Goal: Transaction & Acquisition: Register for event/course

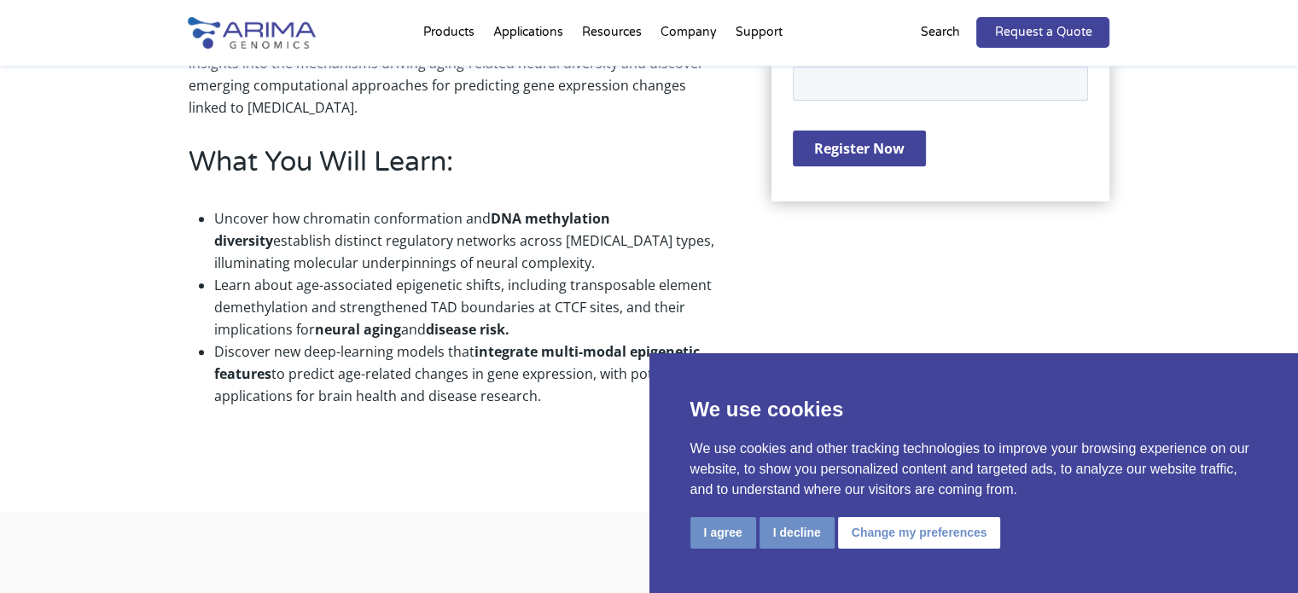
scroll to position [618, 0]
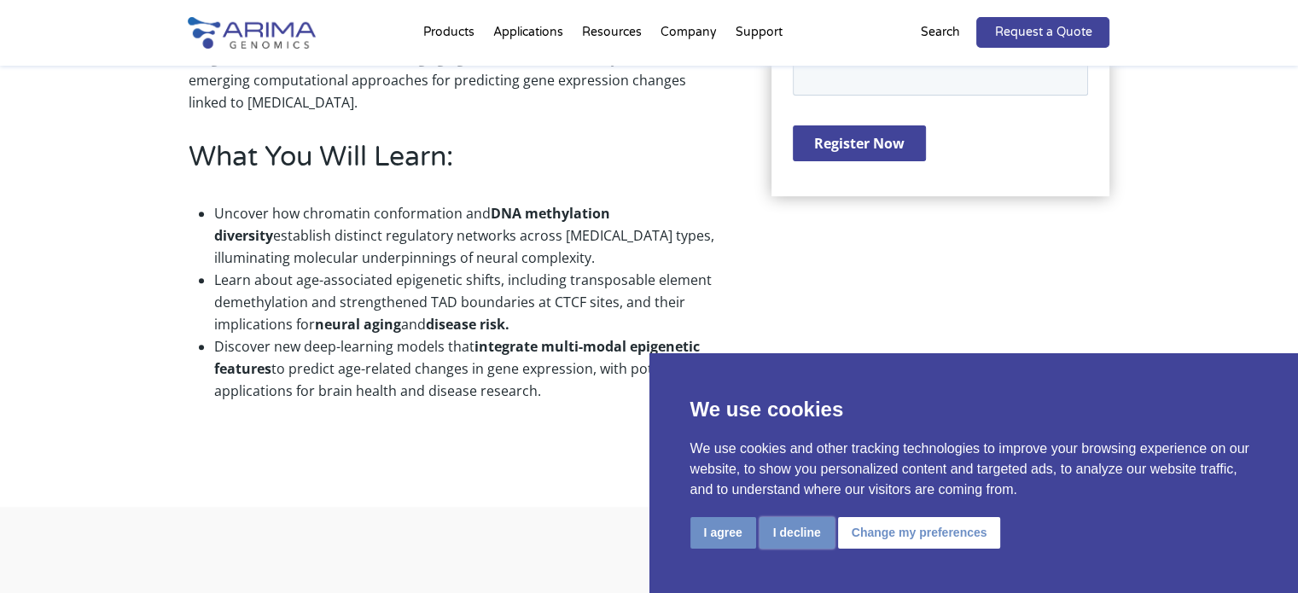
click at [793, 535] on button "I decline" at bounding box center [797, 533] width 75 height 32
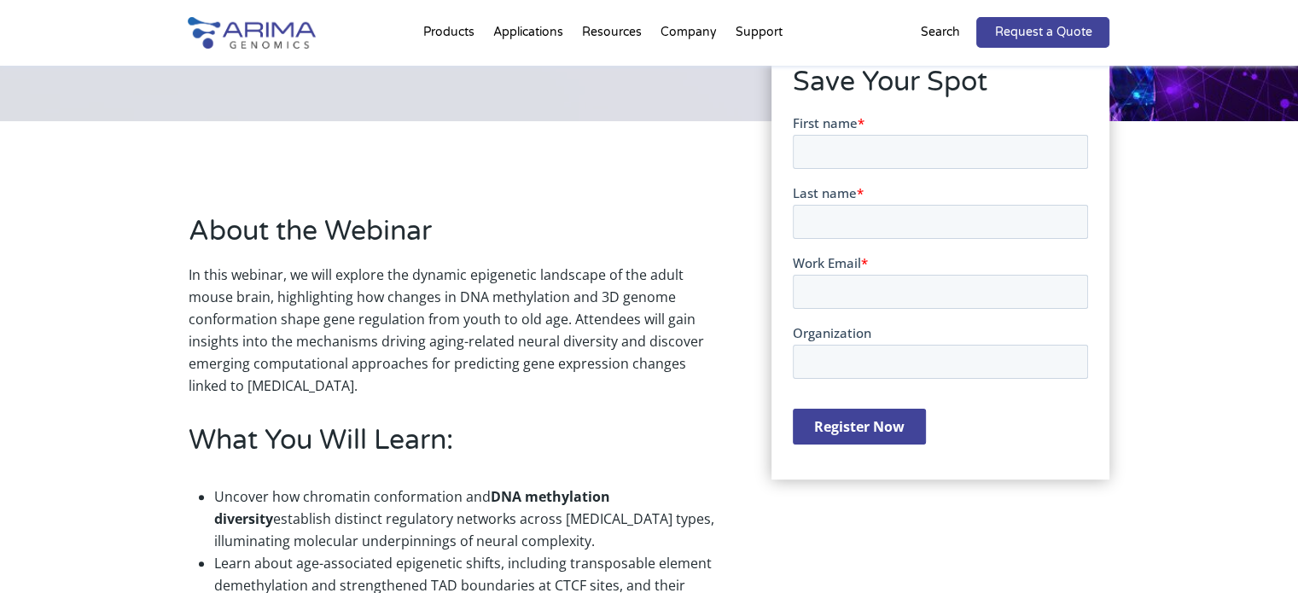
scroll to position [290, 0]
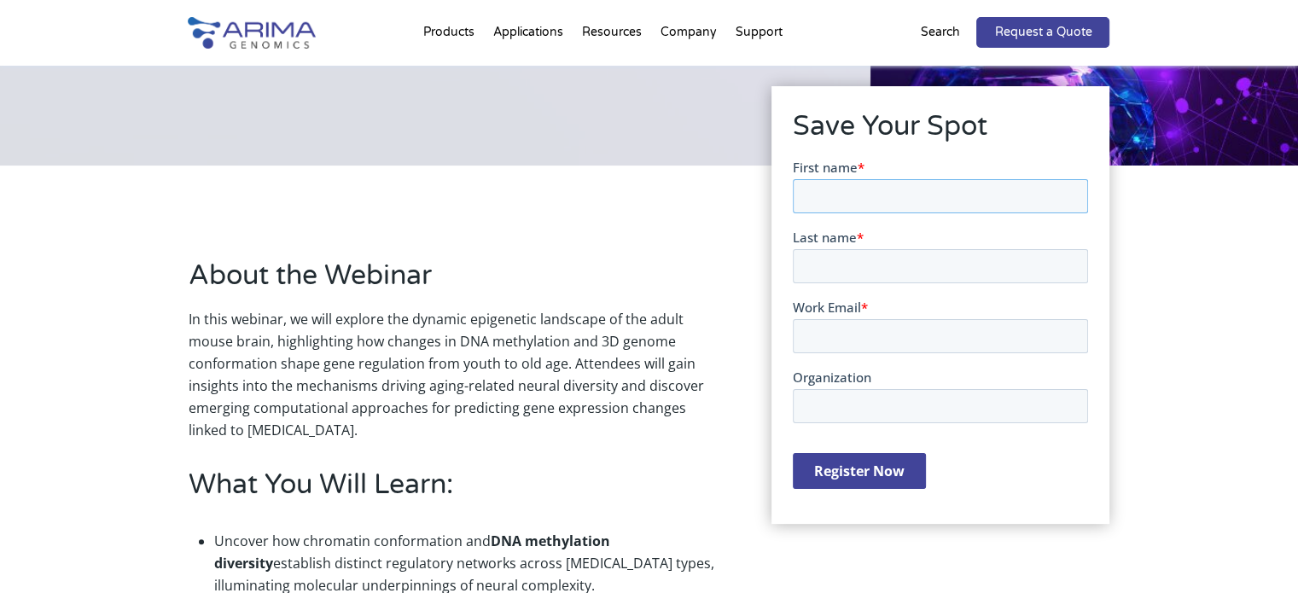
click at [1000, 203] on input "First name *" at bounding box center [940, 195] width 295 height 34
type input "Malleeka"
type input "Suy"
type input "[EMAIL_ADDRESS][DOMAIN_NAME]"
type input "Salk"
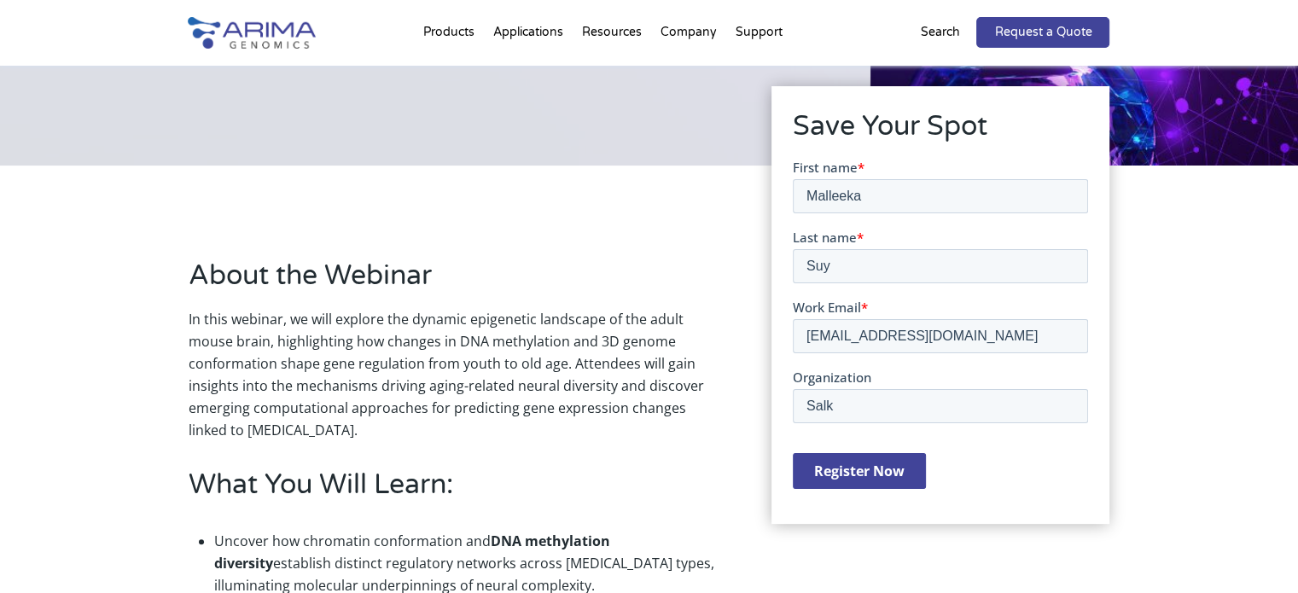
click at [852, 460] on input "Register Now" at bounding box center [859, 470] width 133 height 36
